Goal: Find specific page/section: Find specific page/section

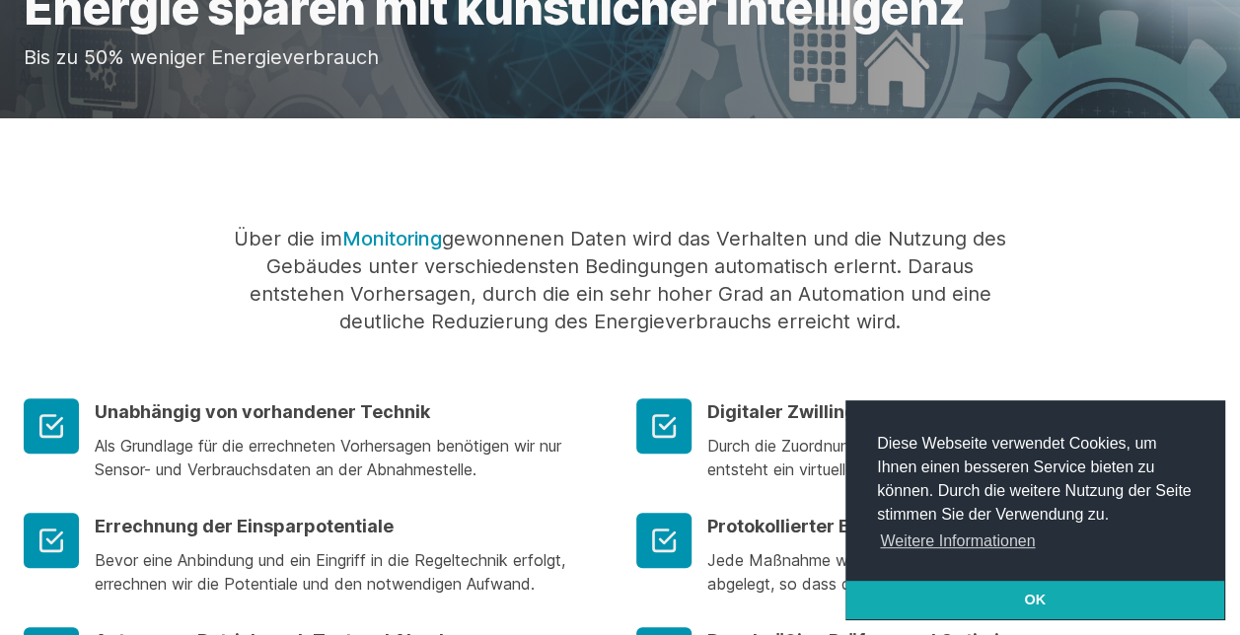
scroll to position [24, 0]
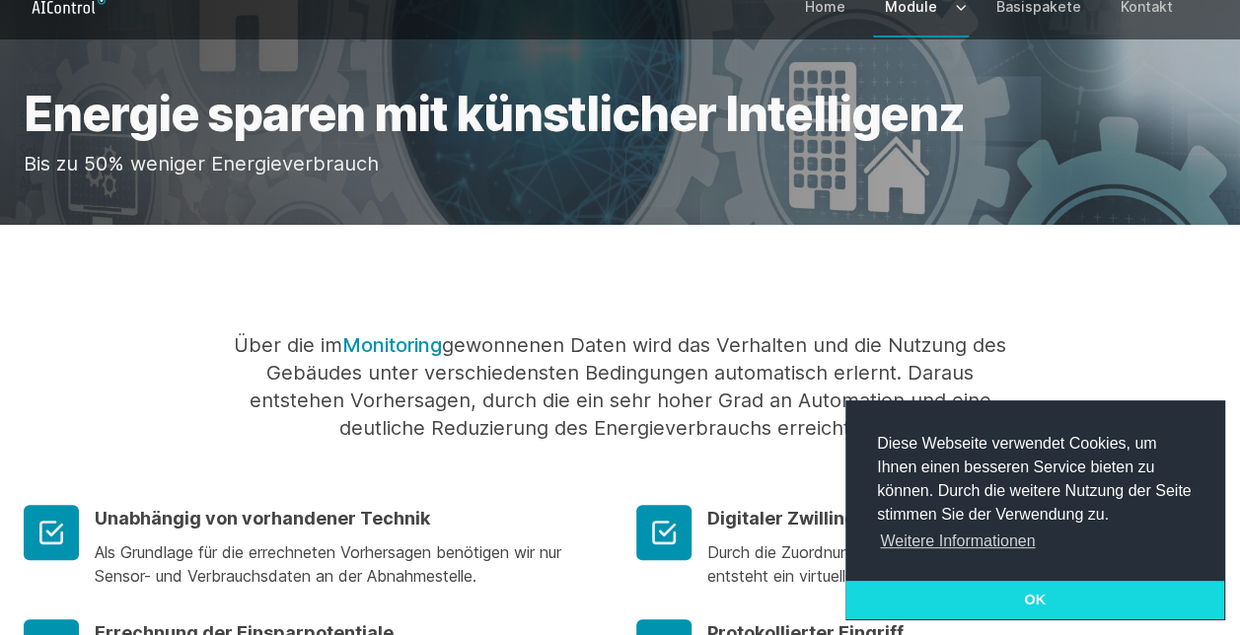
click at [1026, 592] on link "OK" at bounding box center [1034, 600] width 379 height 39
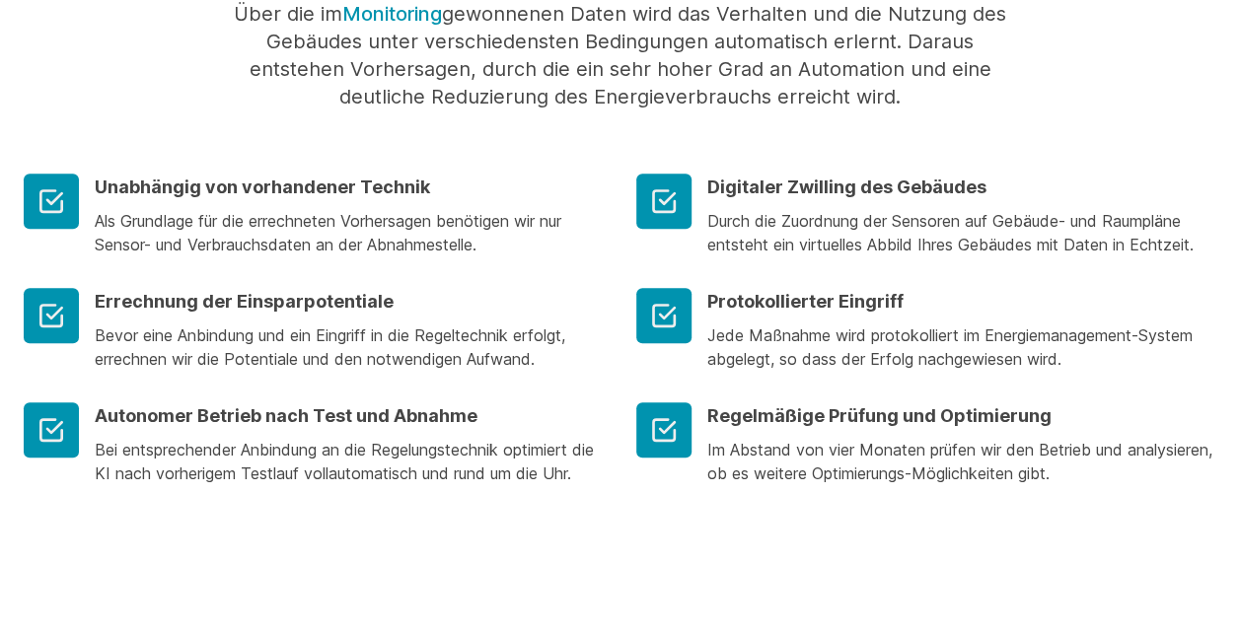
scroll to position [0, 0]
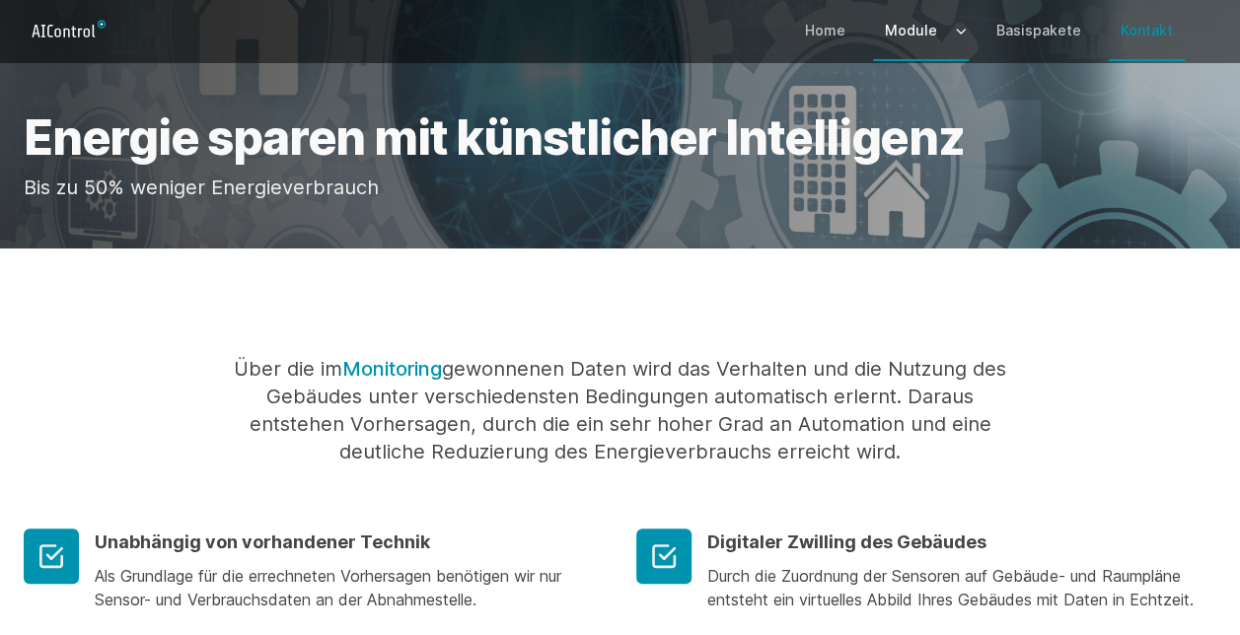
click at [1134, 36] on link "Kontakt" at bounding box center [1147, 30] width 76 height 57
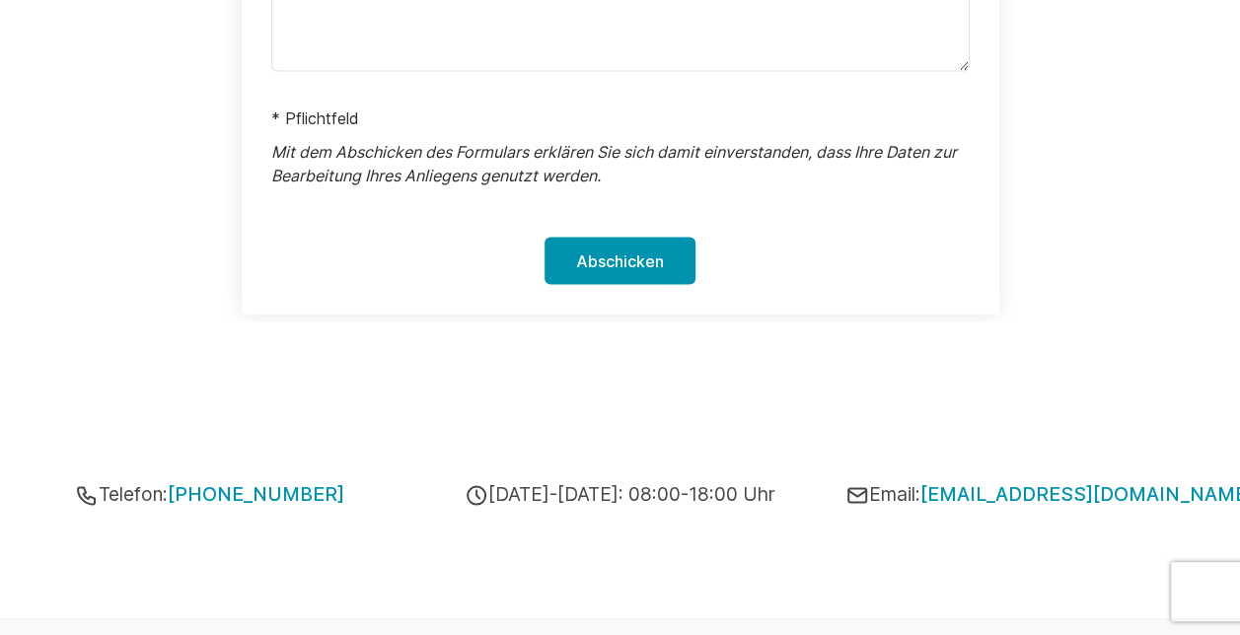
scroll to position [1720, 0]
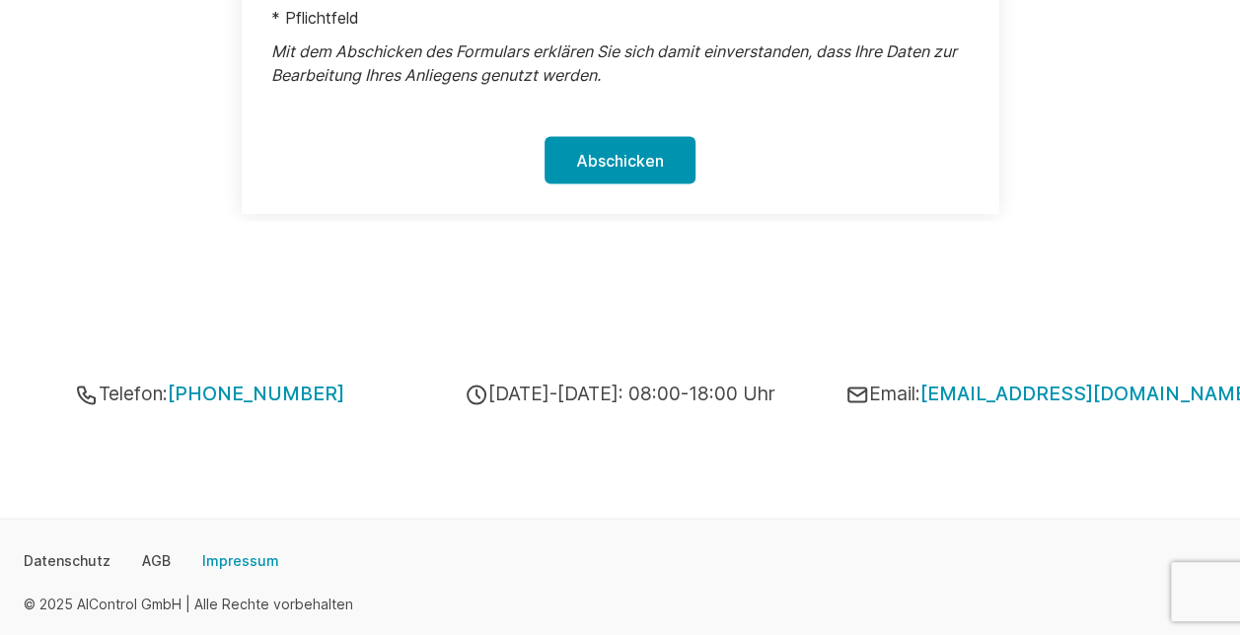
click at [217, 550] on link "Impressum" at bounding box center [240, 560] width 77 height 20
